Goal: Task Accomplishment & Management: Use online tool/utility

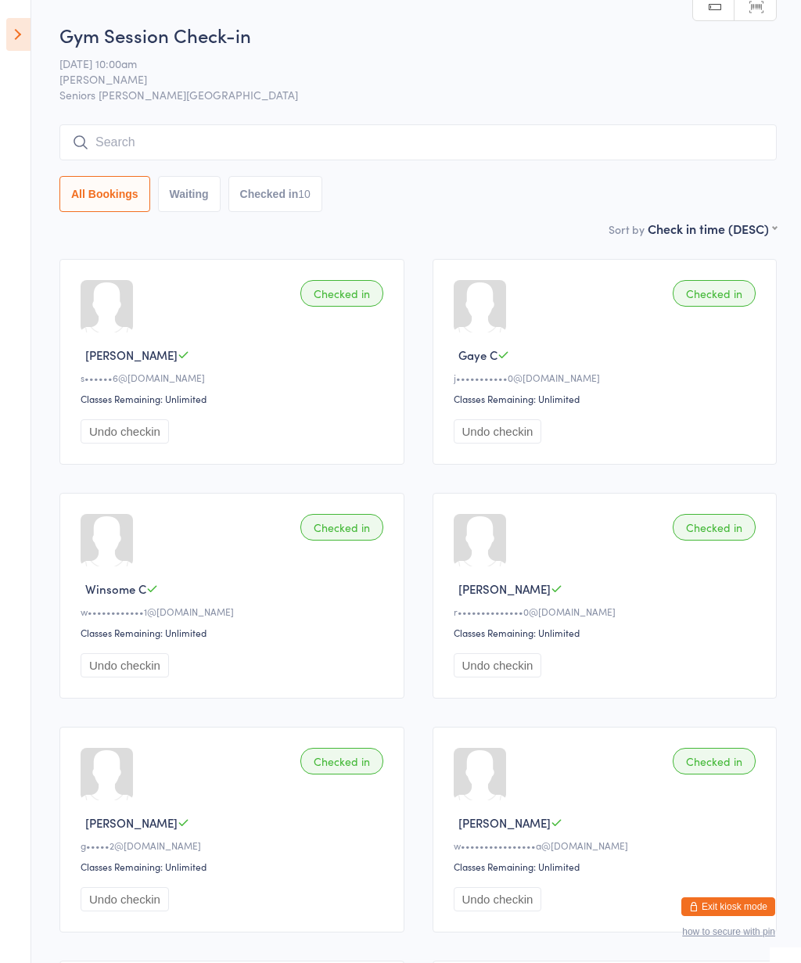
click at [19, 35] on icon at bounding box center [18, 34] width 24 height 33
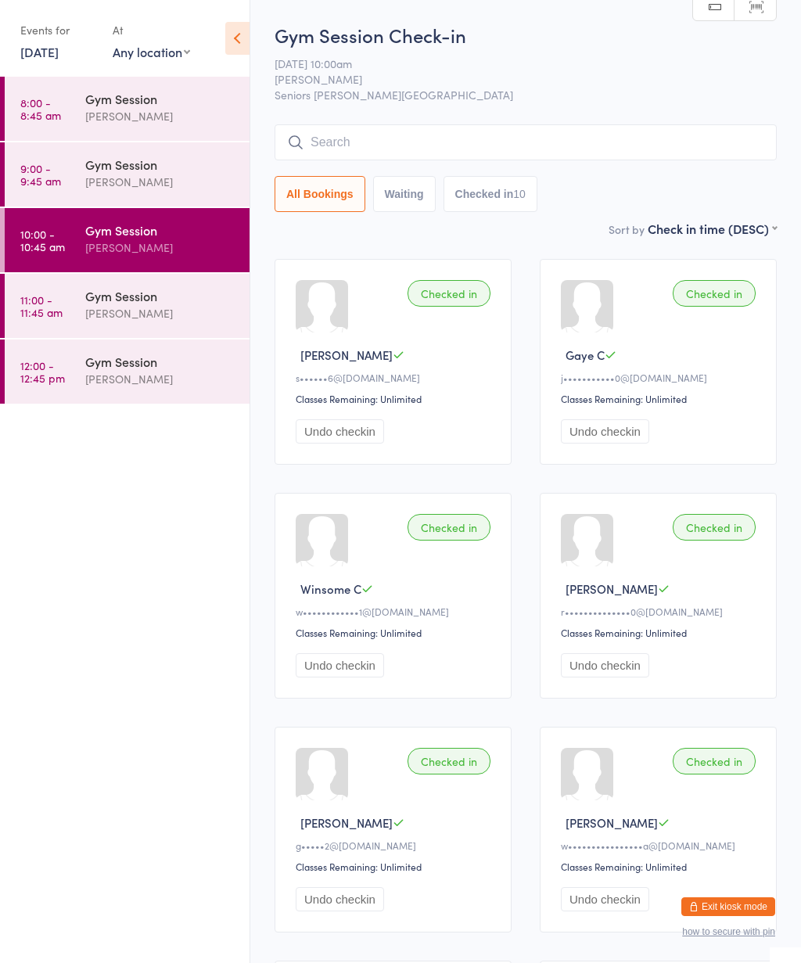
click at [63, 307] on link "11:00 - 11:45 am Gym Session [PERSON_NAME]" at bounding box center [127, 306] width 245 height 64
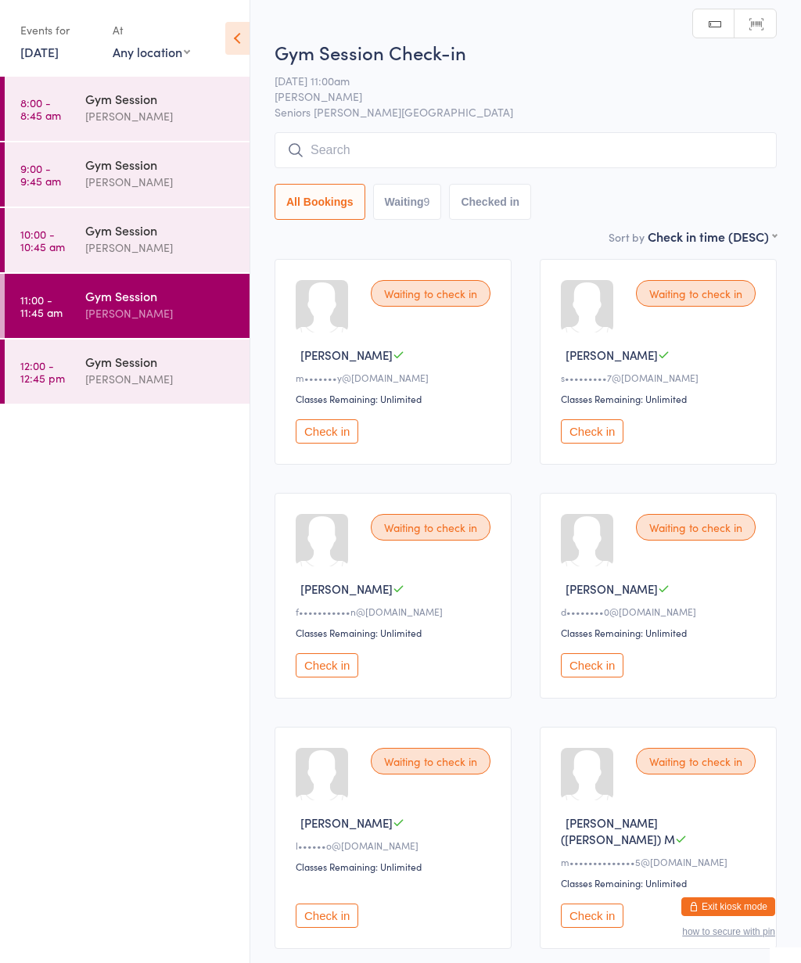
click at [236, 41] on icon at bounding box center [237, 38] width 24 height 33
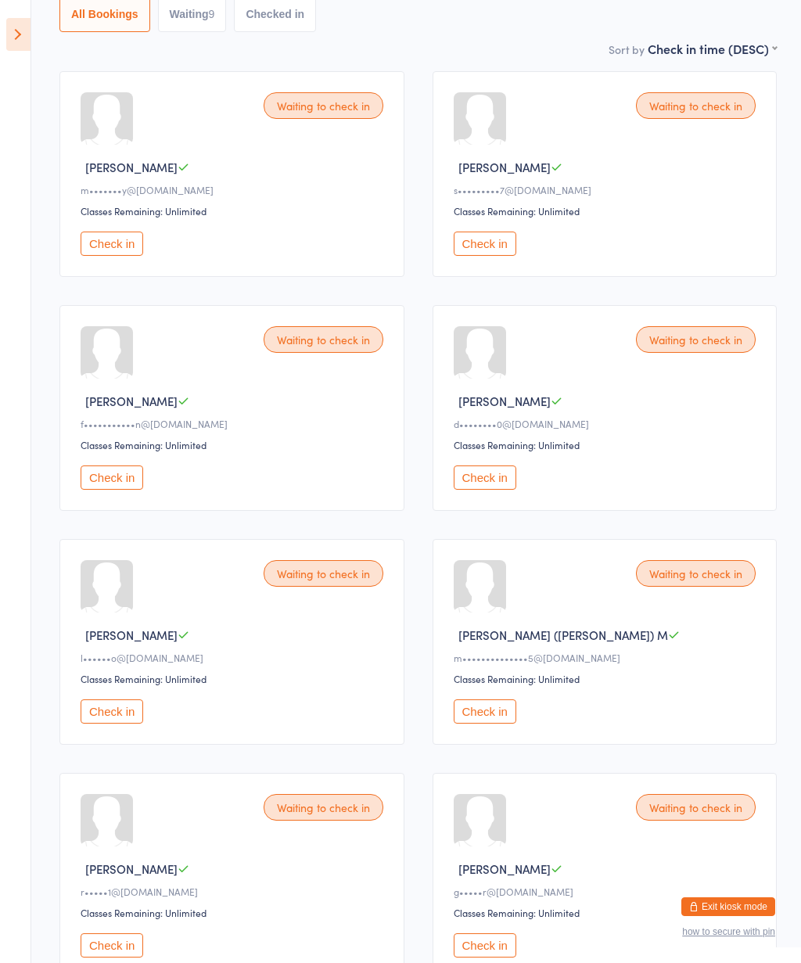
scroll to position [231, 0]
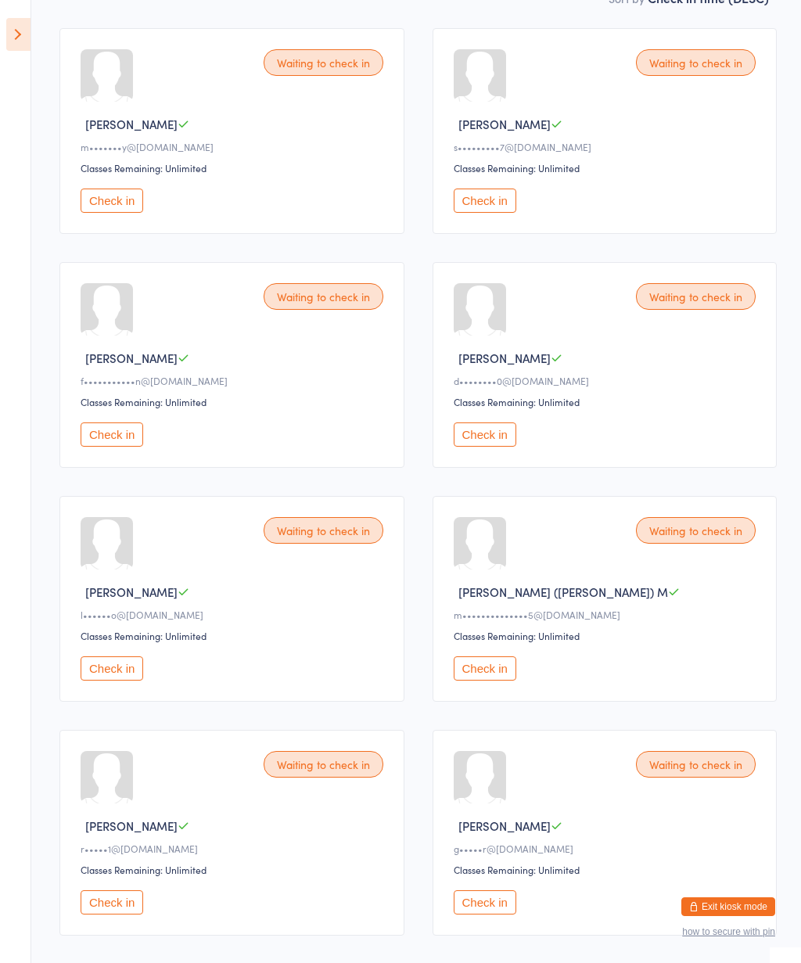
click at [510, 207] on button "Check in" at bounding box center [485, 201] width 63 height 24
click at [492, 681] on button "Check in" at bounding box center [485, 668] width 63 height 24
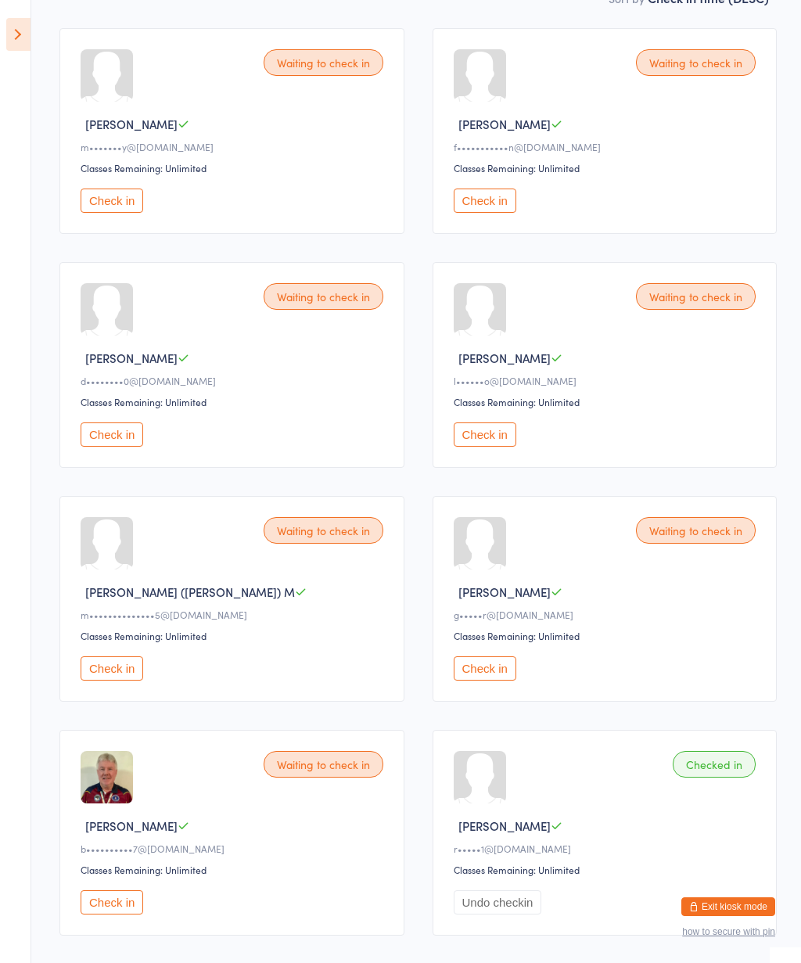
click at [110, 213] on button "Check in" at bounding box center [112, 201] width 63 height 24
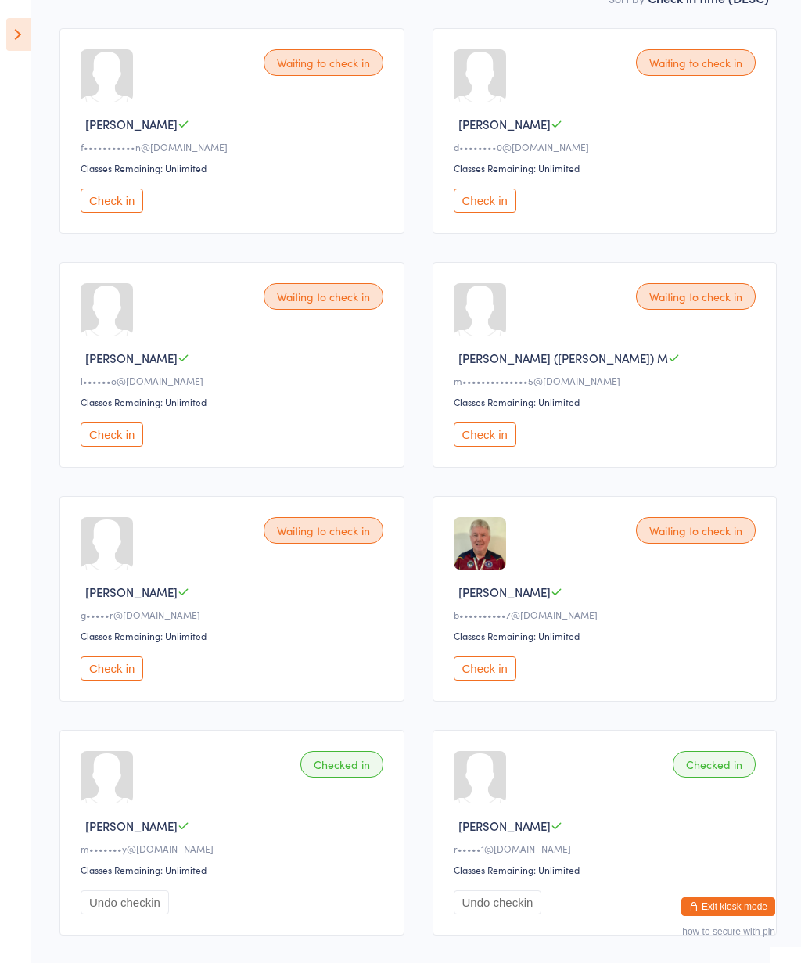
click at [123, 681] on button "Check in" at bounding box center [112, 668] width 63 height 24
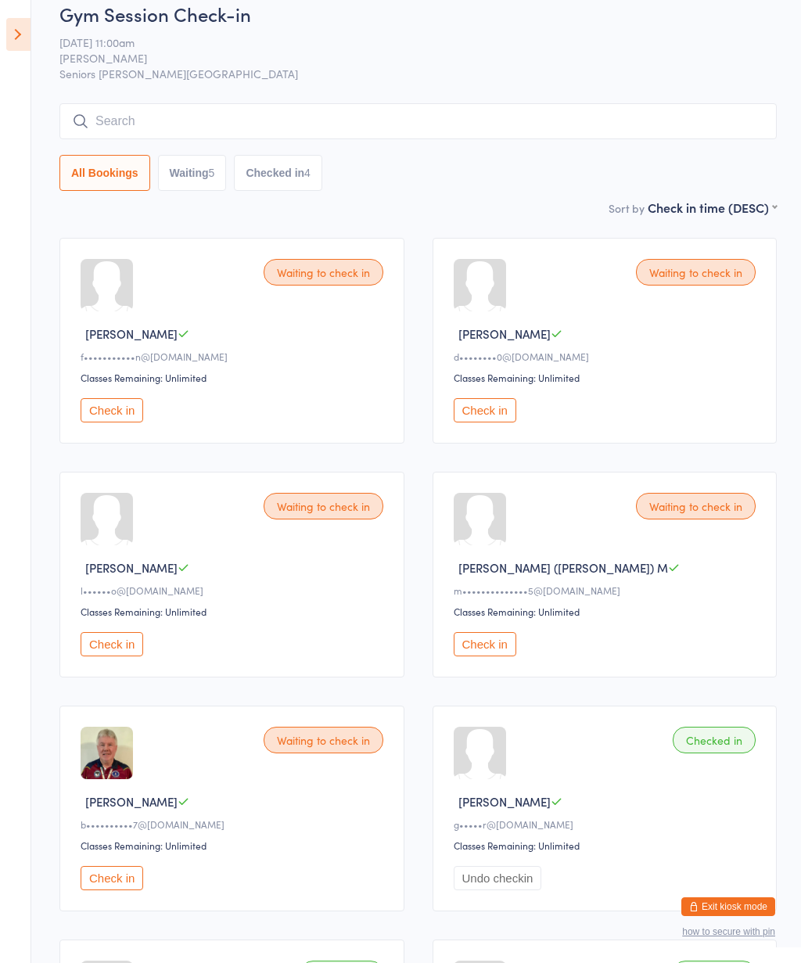
scroll to position [15, 0]
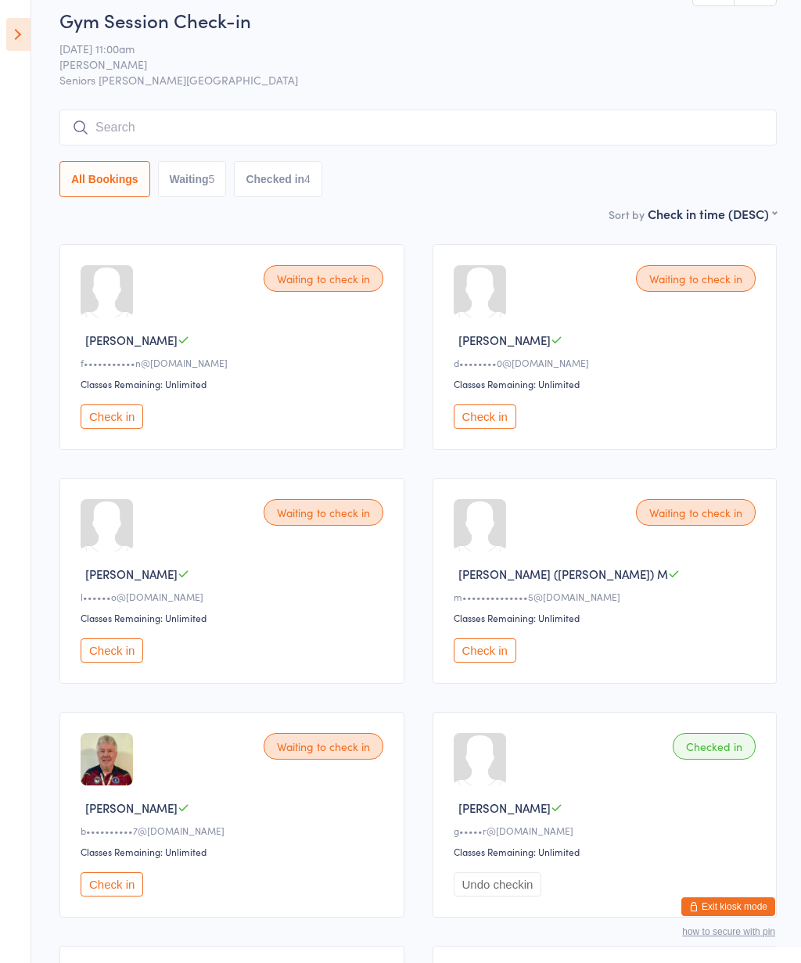
click at [668, 252] on div "Waiting to check in [PERSON_NAME] F d••••••••0@[DOMAIN_NAME] Classes Remaining:…" at bounding box center [605, 347] width 345 height 206
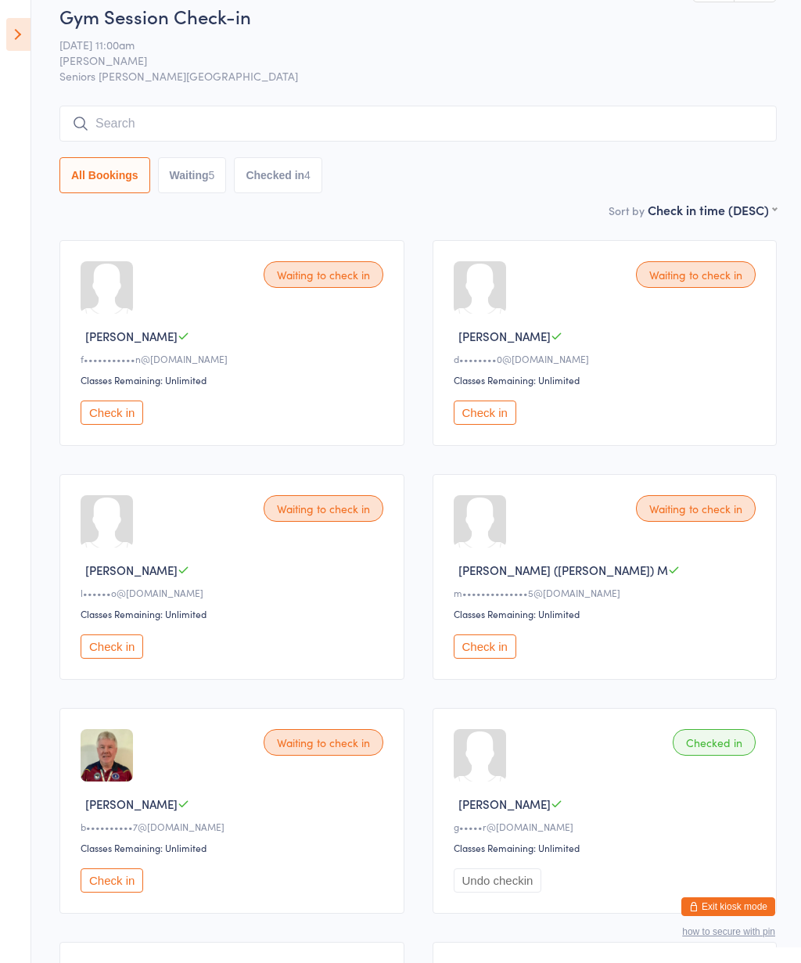
scroll to position [0, 0]
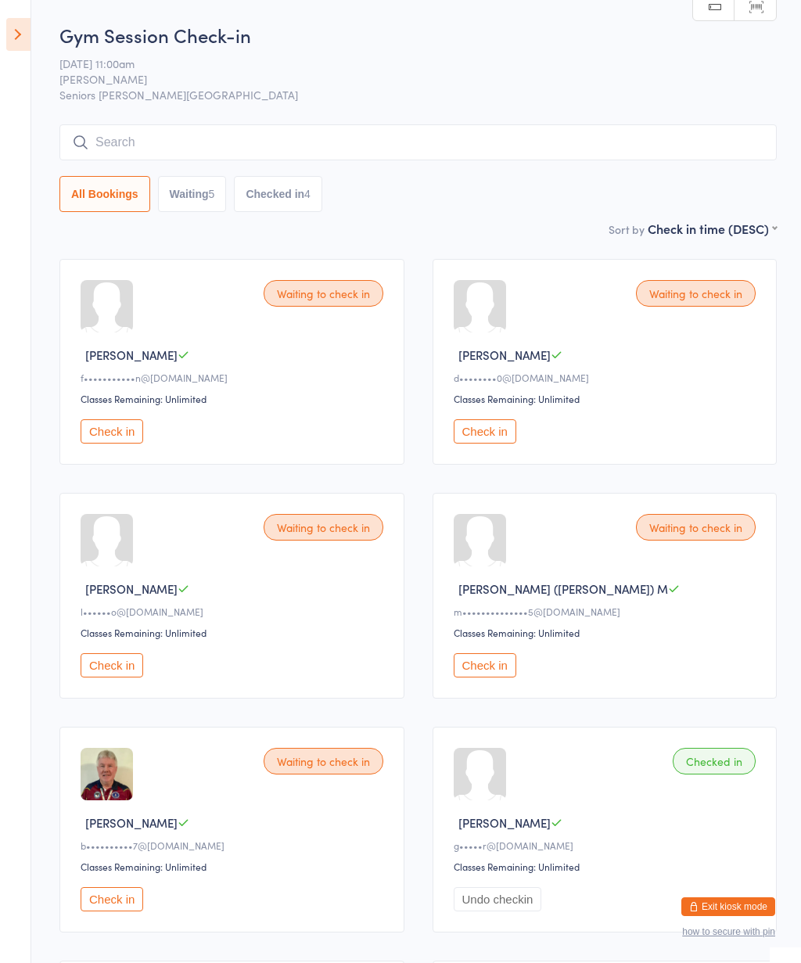
click at [99, 444] on button "Check in" at bounding box center [112, 431] width 63 height 24
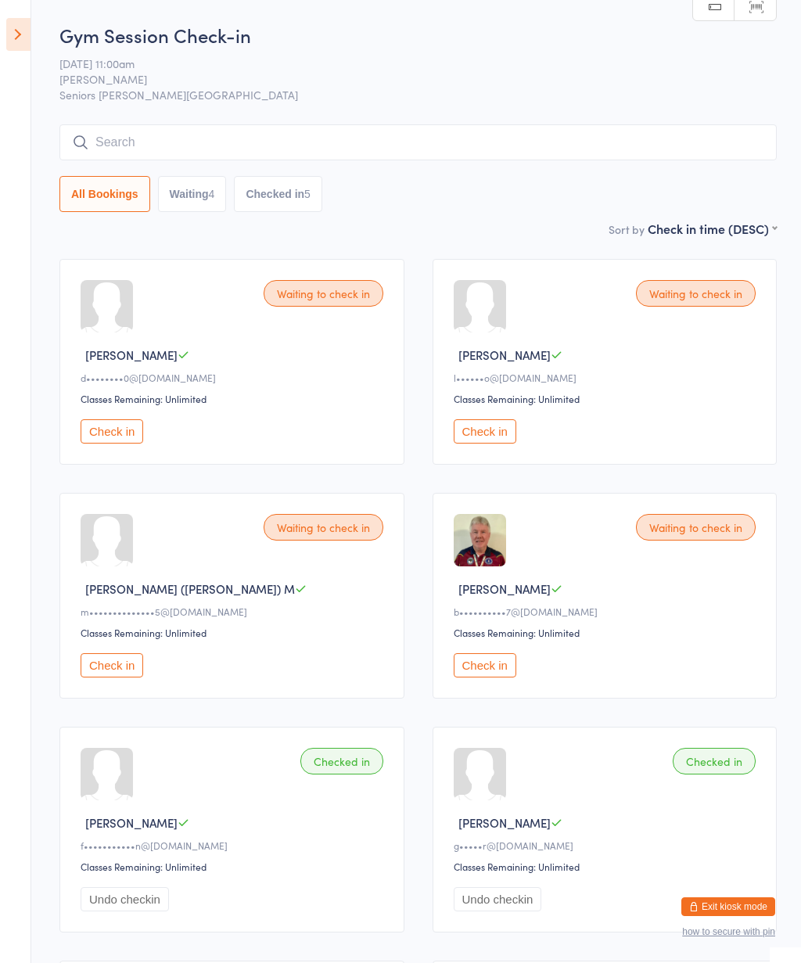
click at [491, 678] on button "Check in" at bounding box center [485, 665] width 63 height 24
click at [128, 444] on button "Check in" at bounding box center [112, 431] width 63 height 24
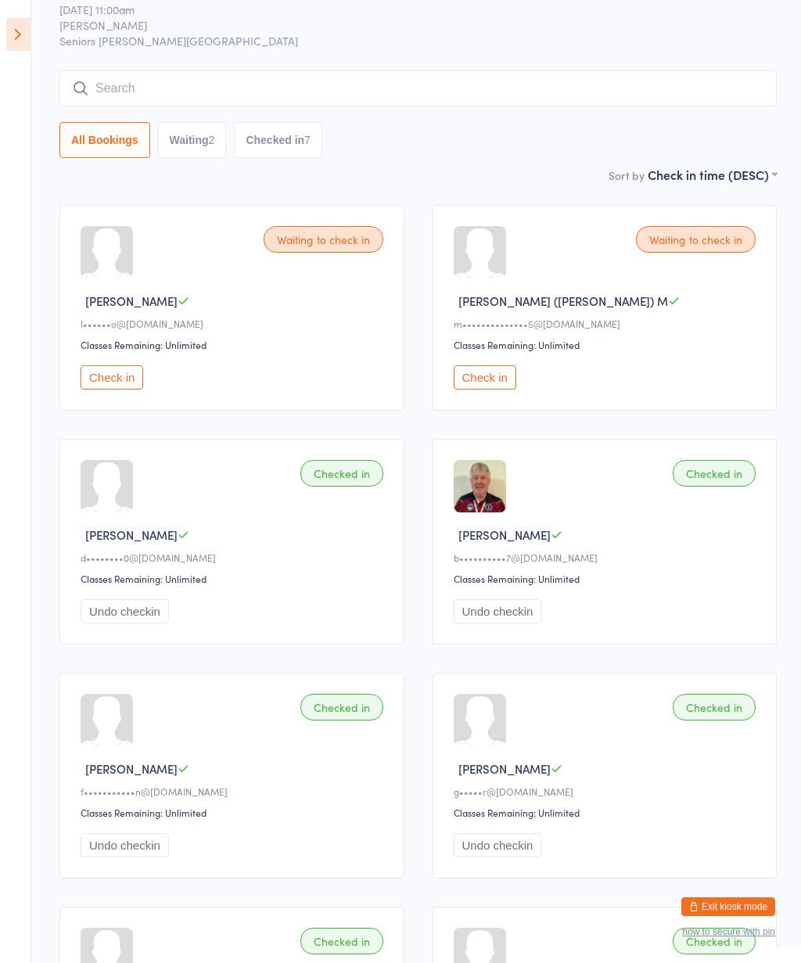
scroll to position [56, 0]
click at [116, 381] on button "Check in" at bounding box center [112, 376] width 63 height 24
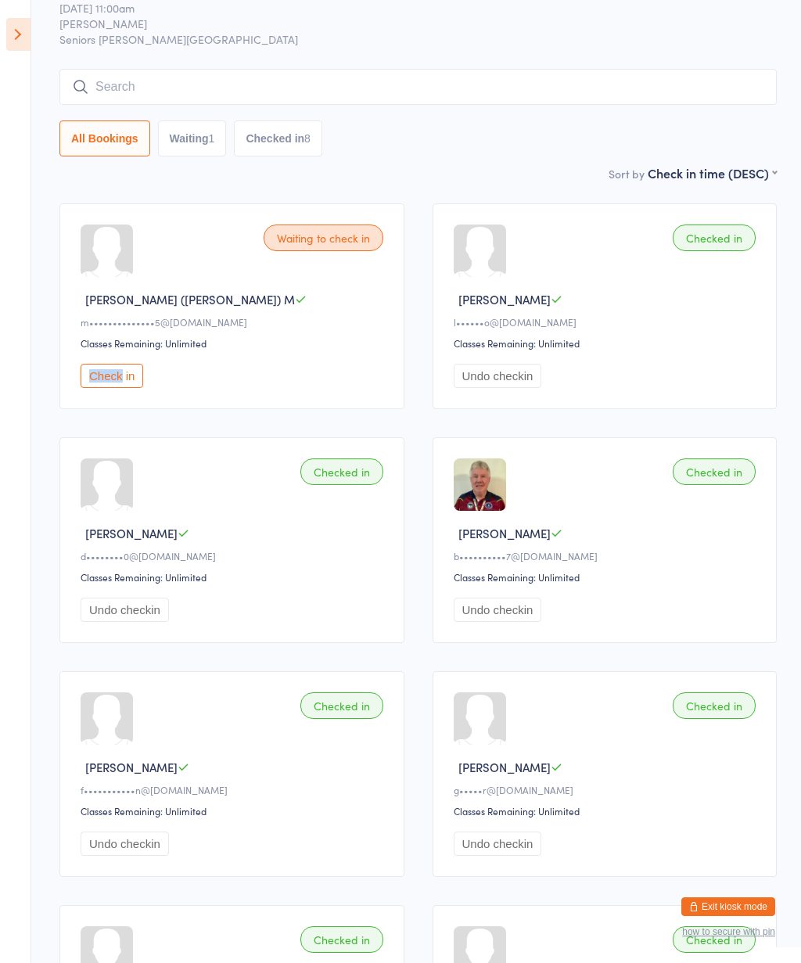
click at [501, 164] on div "Gym Session Check-in [DATE] 11:00am [PERSON_NAME] Seniors Gym Normanhurst Manua…" at bounding box center [417, 65] width 717 height 198
click at [111, 388] on button "Check in" at bounding box center [112, 376] width 63 height 24
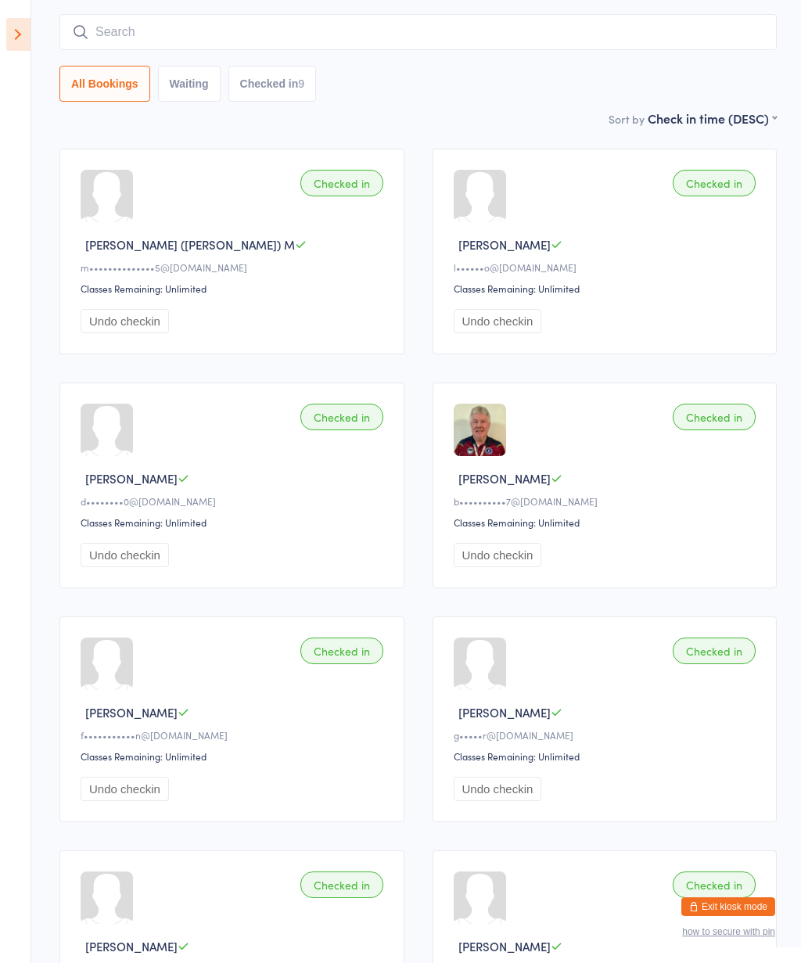
scroll to position [115, 0]
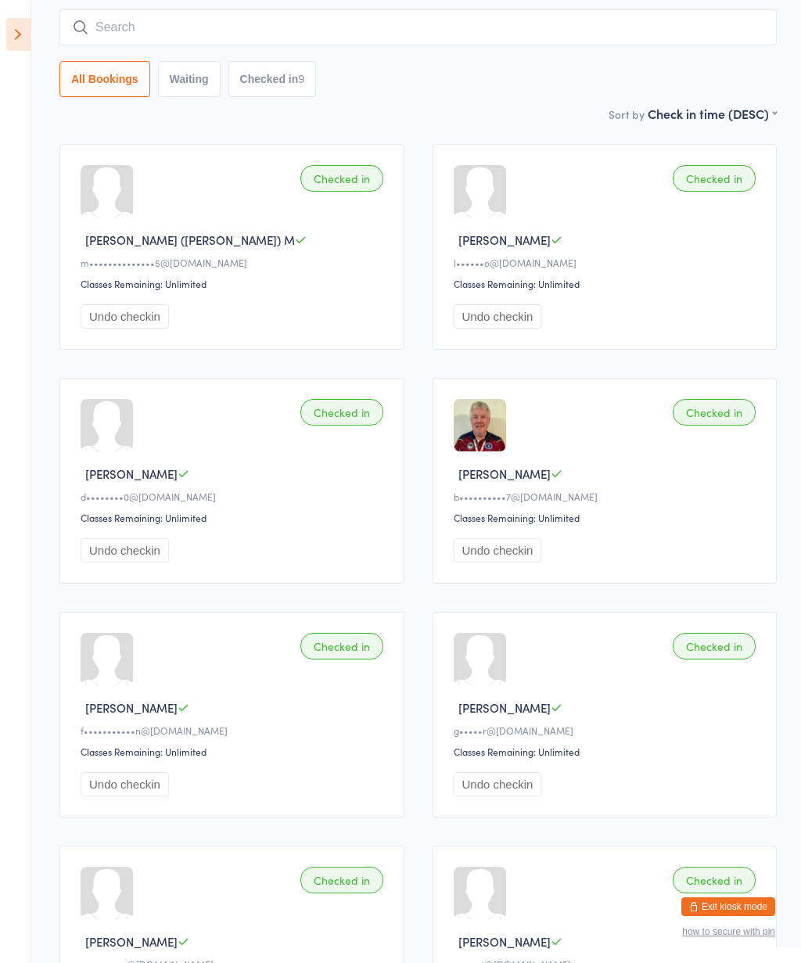
click at [21, 39] on icon at bounding box center [18, 34] width 24 height 33
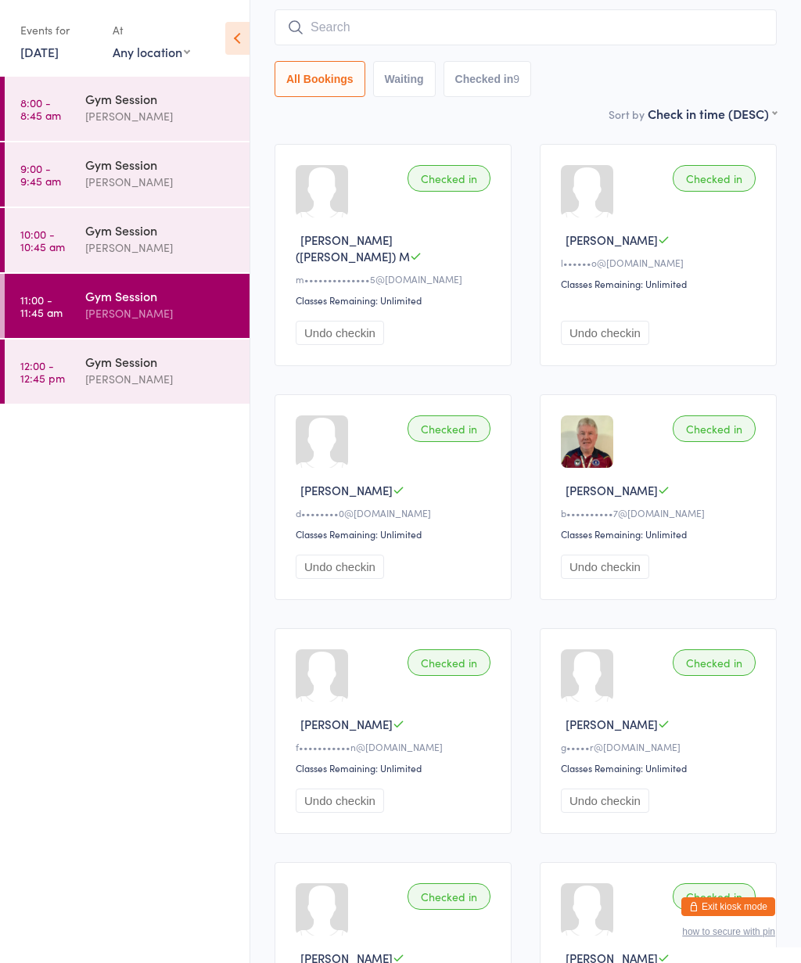
click at [113, 379] on div "[PERSON_NAME]" at bounding box center [160, 379] width 151 height 18
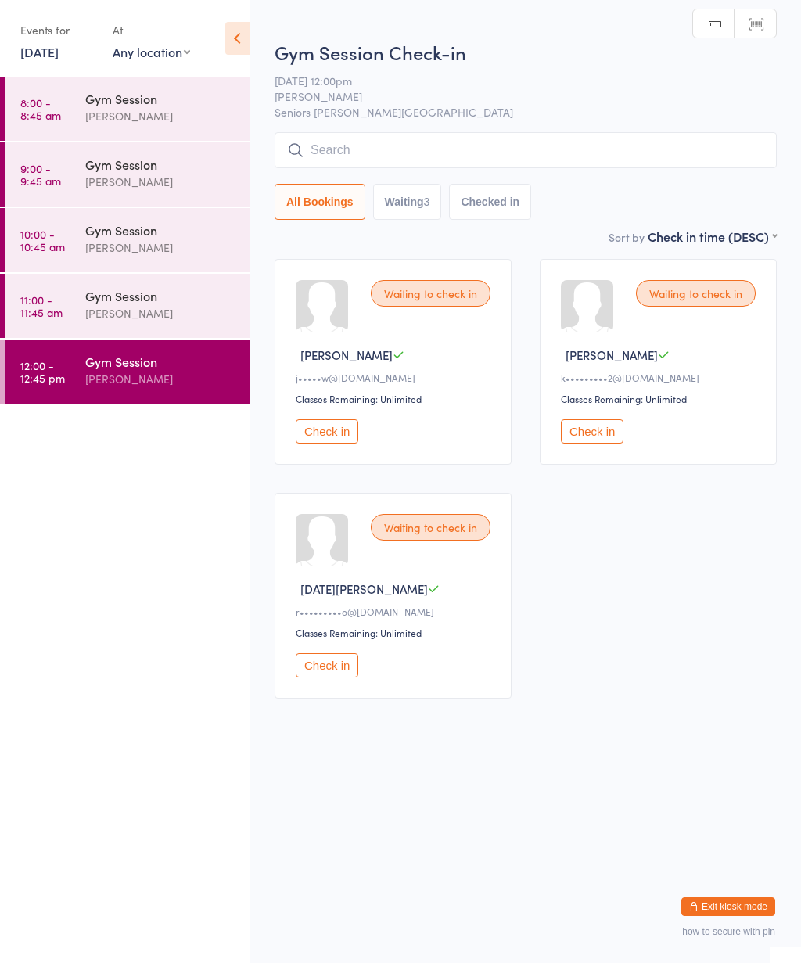
click at [247, 37] on icon at bounding box center [237, 38] width 24 height 33
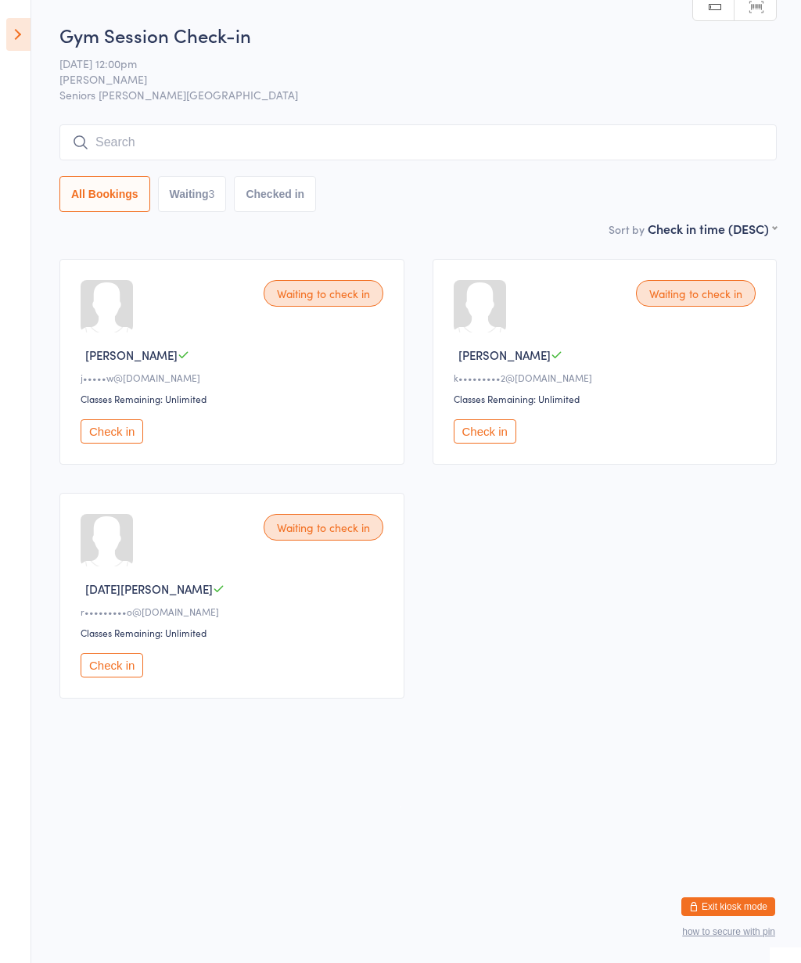
click at [115, 678] on button "Check in" at bounding box center [112, 665] width 63 height 24
click at [469, 320] on div at bounding box center [480, 306] width 52 height 52
click at [481, 300] on div at bounding box center [480, 306] width 52 height 52
click at [473, 444] on button "Check in" at bounding box center [485, 431] width 63 height 24
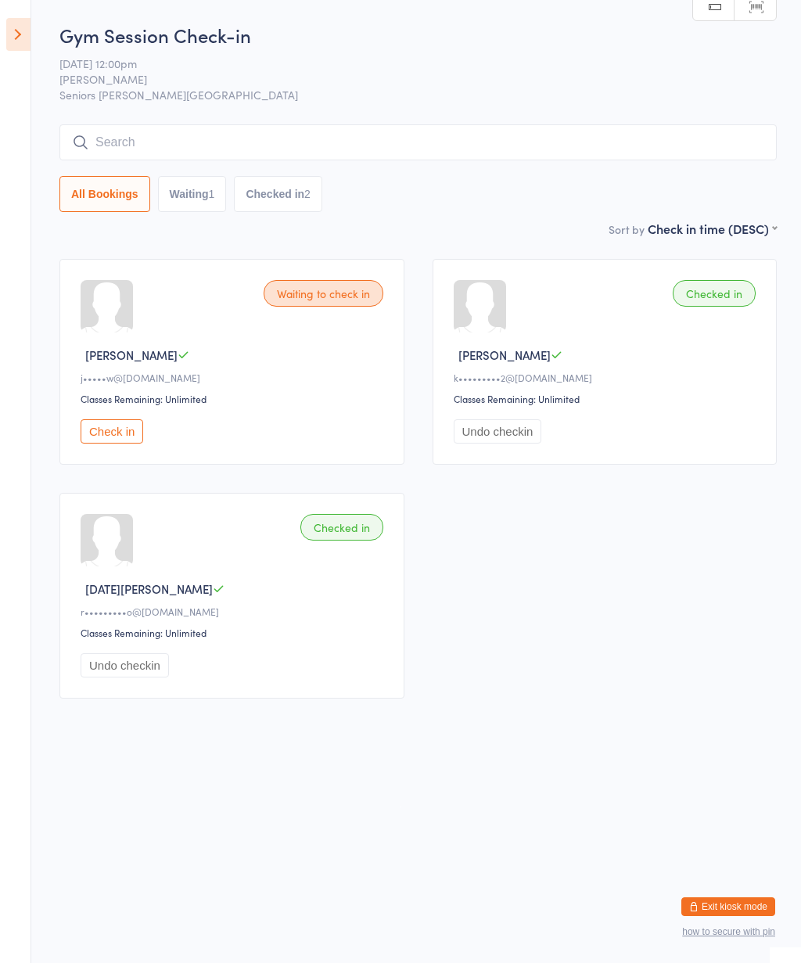
click at [121, 444] on button "Check in" at bounding box center [112, 431] width 63 height 24
click at [409, 145] on input "search" at bounding box center [417, 142] width 717 height 36
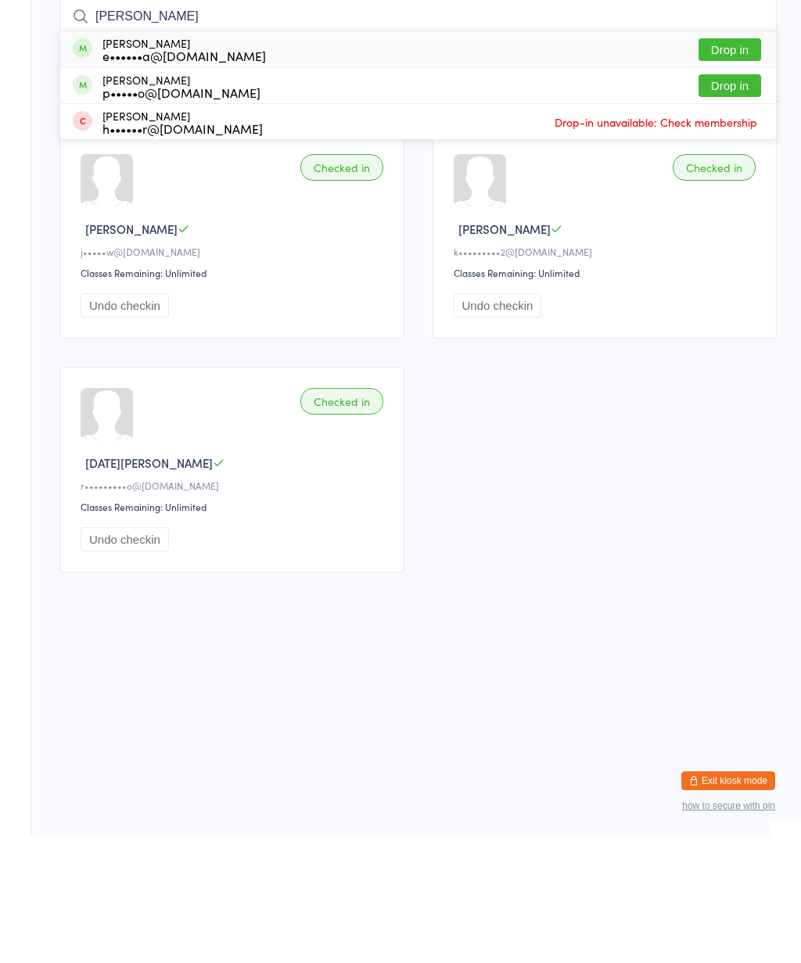
type input "[PERSON_NAME]"
click at [731, 164] on button "Drop in" at bounding box center [730, 175] width 63 height 23
